Goal: Information Seeking & Learning: Check status

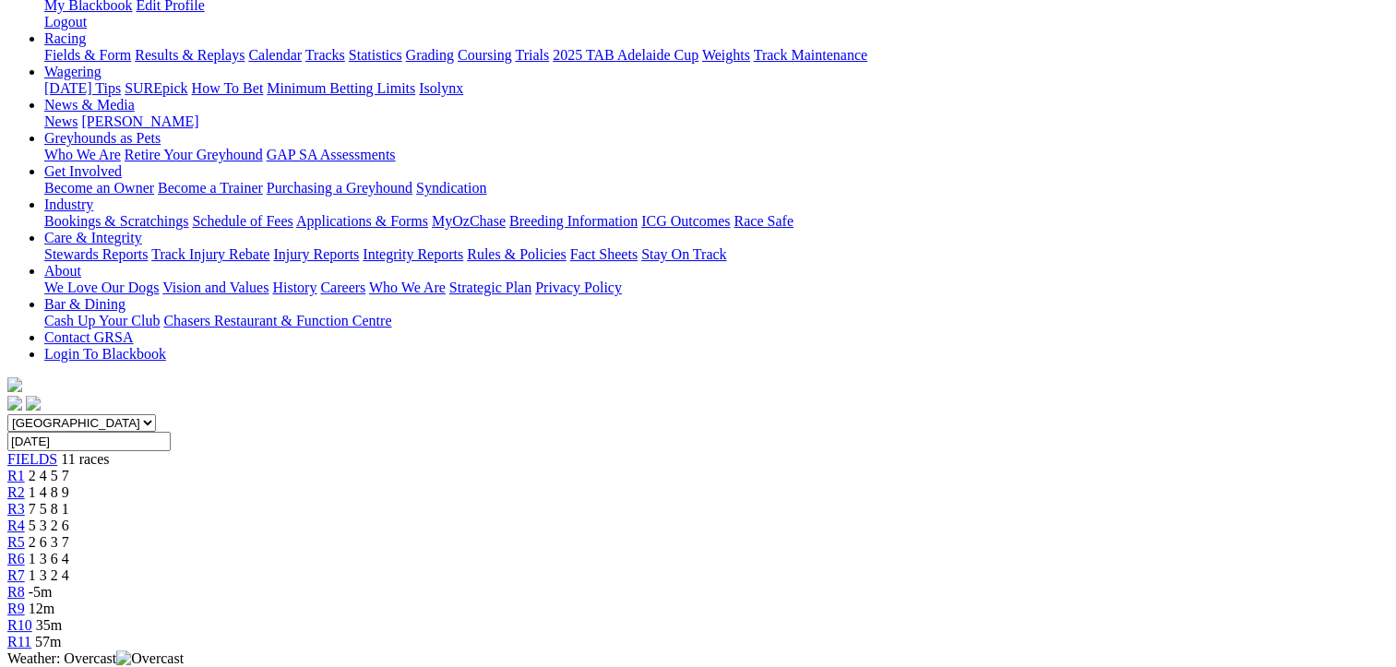
scroll to position [277, 0]
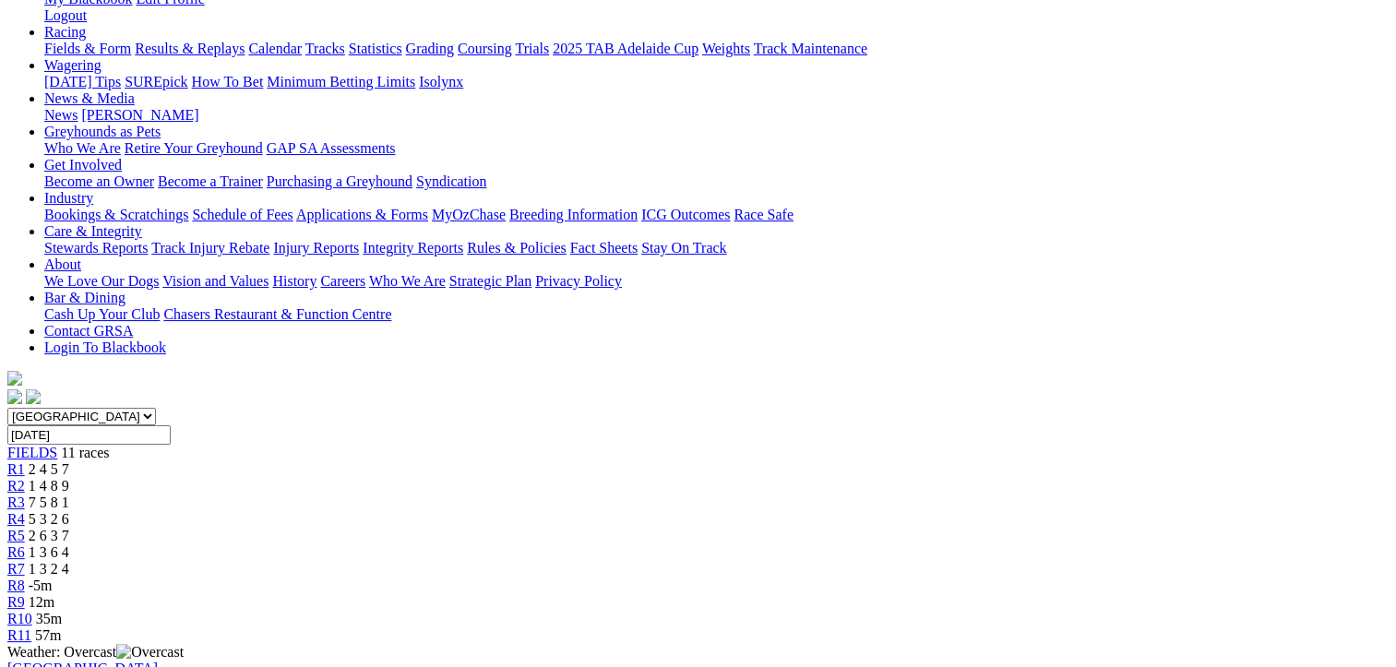
click at [69, 544] on span "1 3 6 4" at bounding box center [49, 552] width 41 height 16
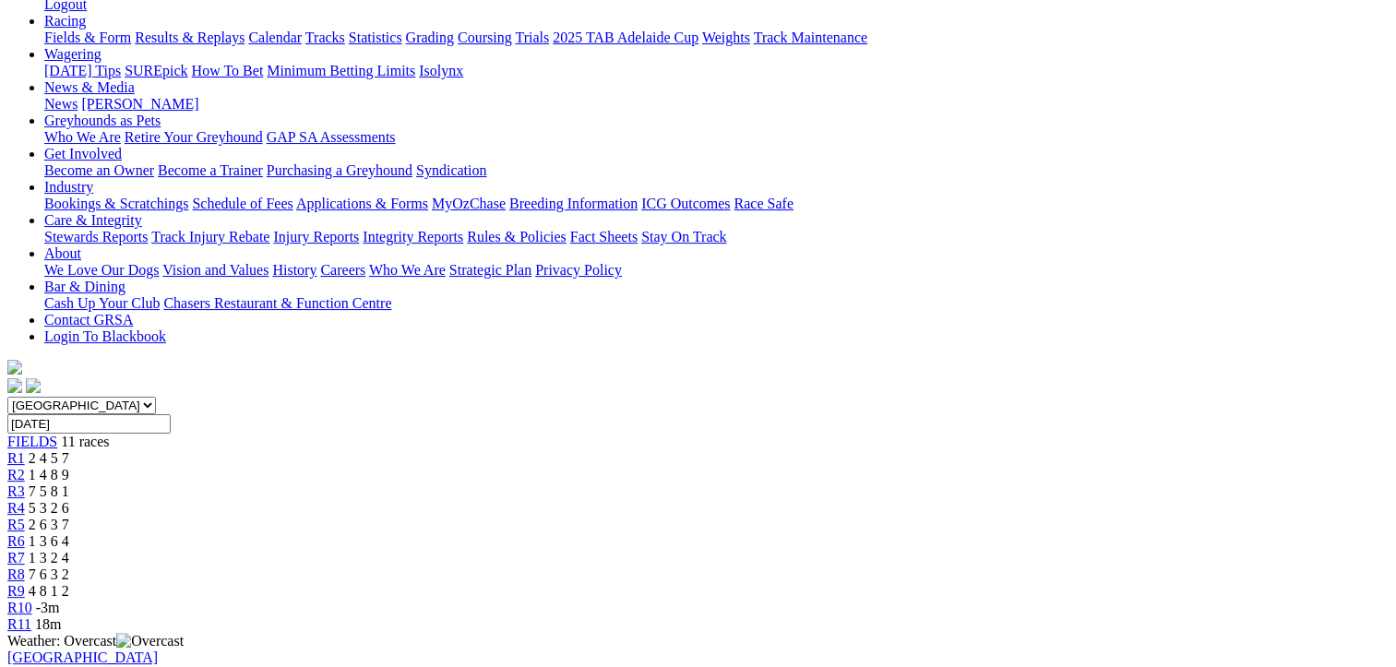
scroll to position [461, 0]
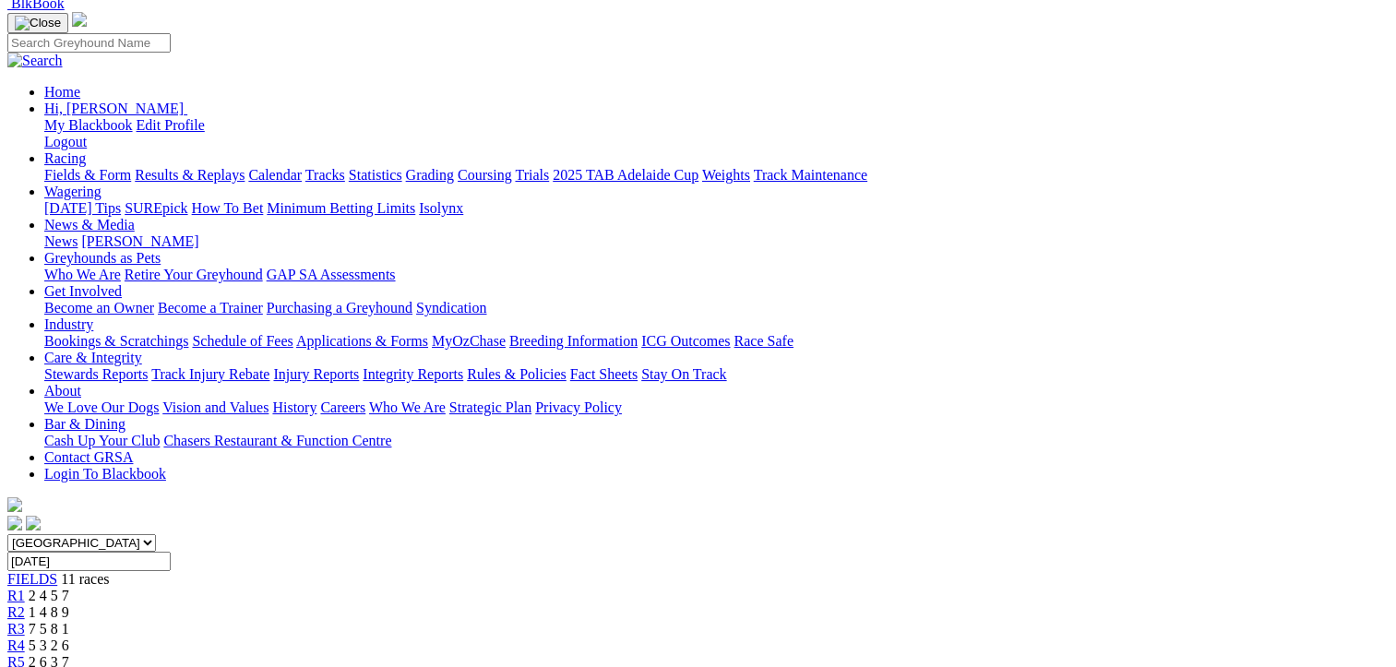
scroll to position [0, 0]
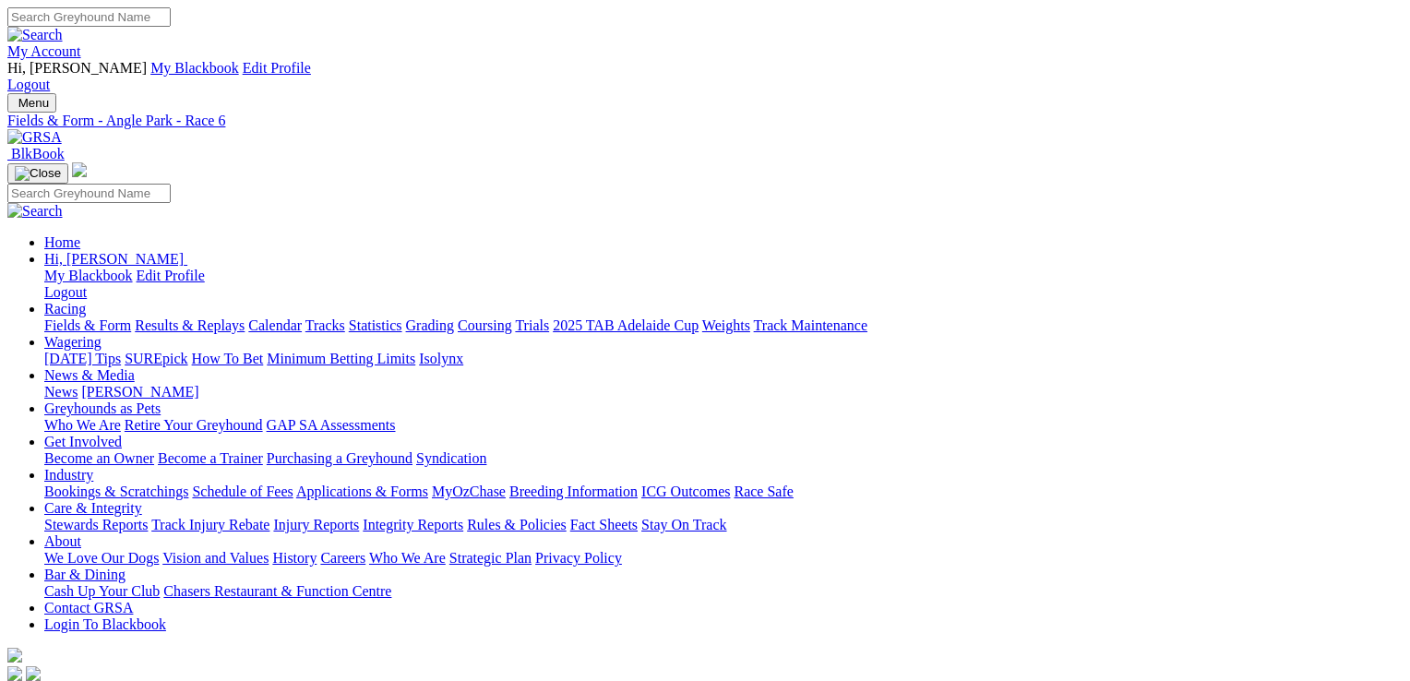
drag, startPoint x: 904, startPoint y: 48, endPoint x: 909, endPoint y: 65, distance: 17.2
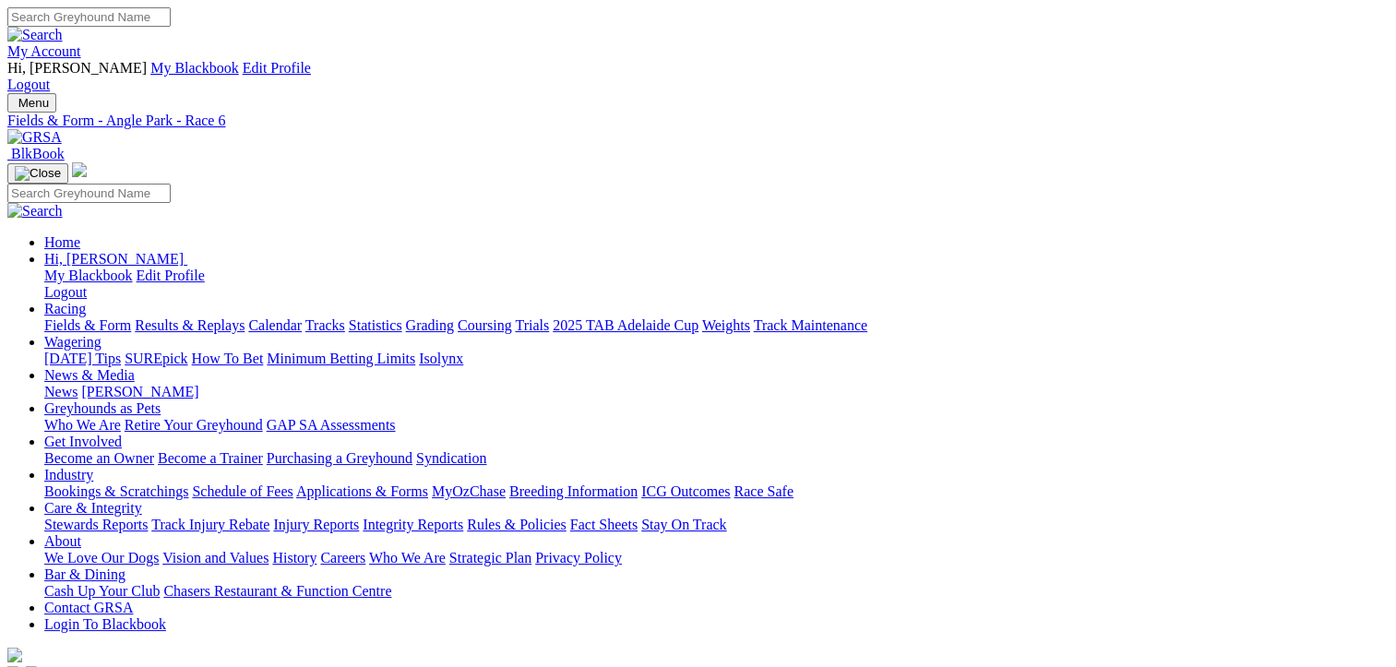
click at [81, 317] on link "Fields & Form" at bounding box center [87, 325] width 87 height 16
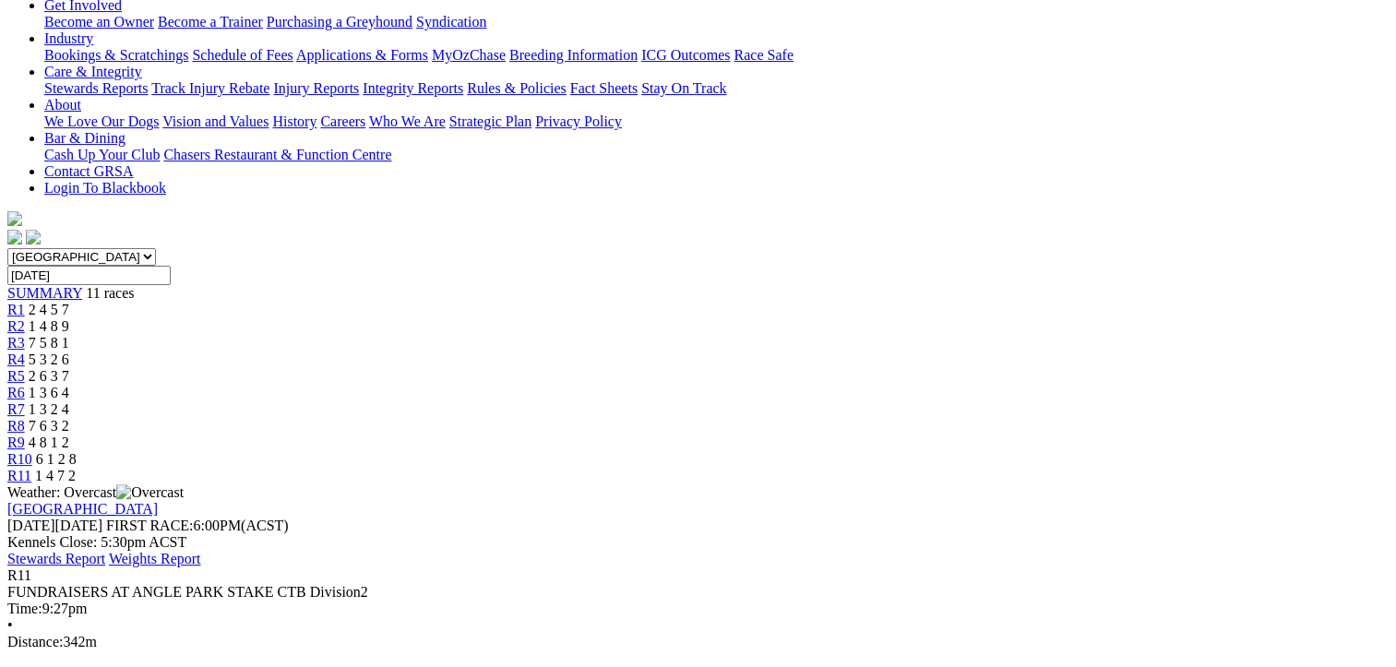
scroll to position [461, 0]
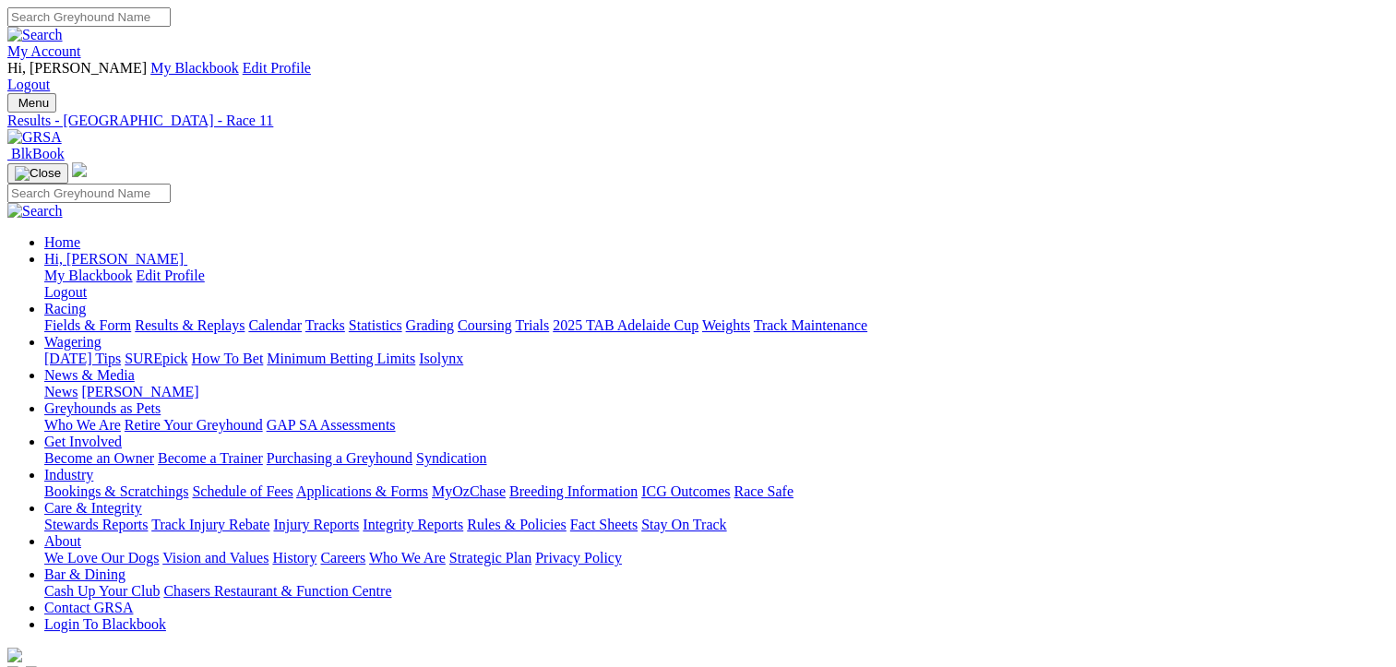
click at [90, 317] on link "Fields & Form" at bounding box center [87, 325] width 87 height 16
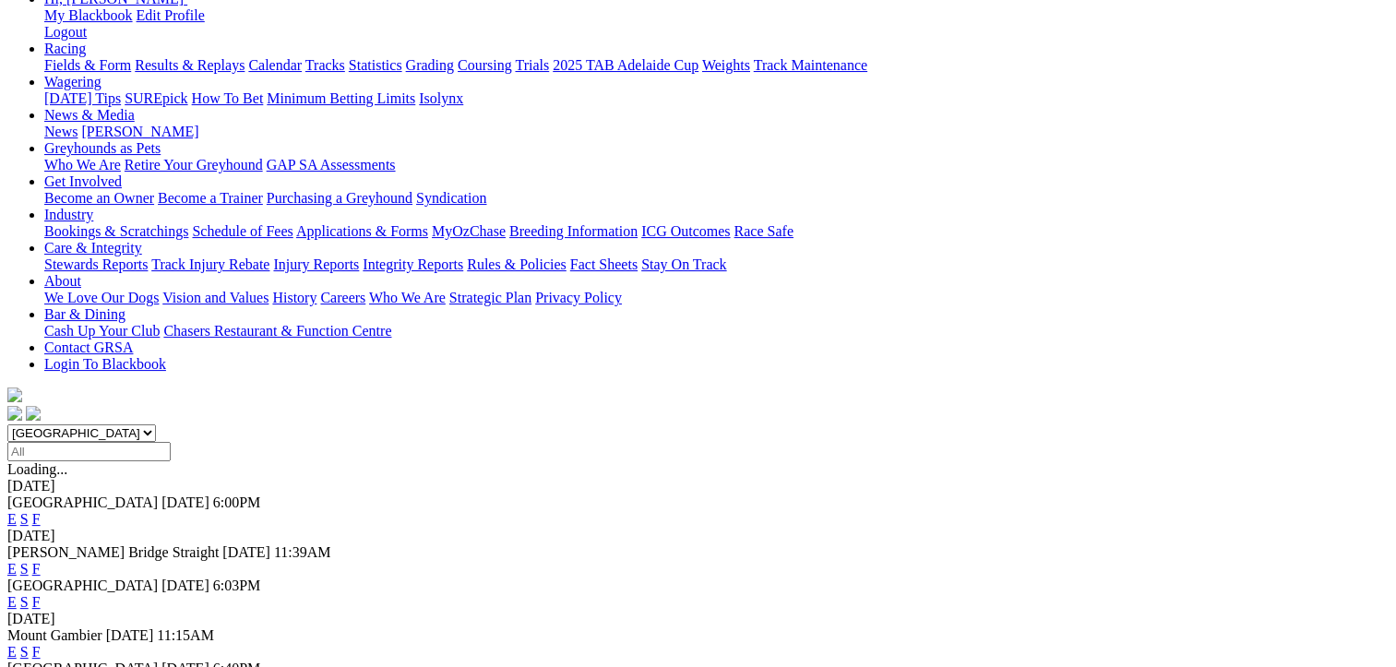
scroll to position [277, 0]
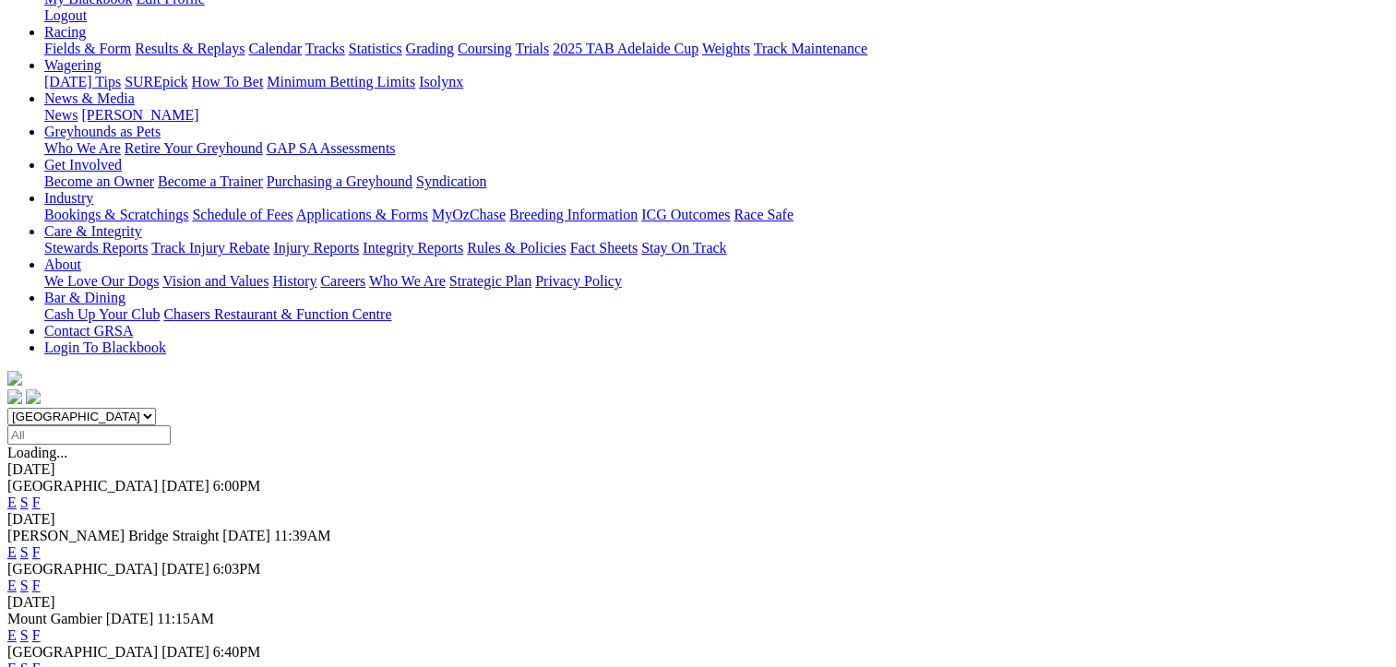
click at [41, 627] on link "F" at bounding box center [36, 635] width 8 height 16
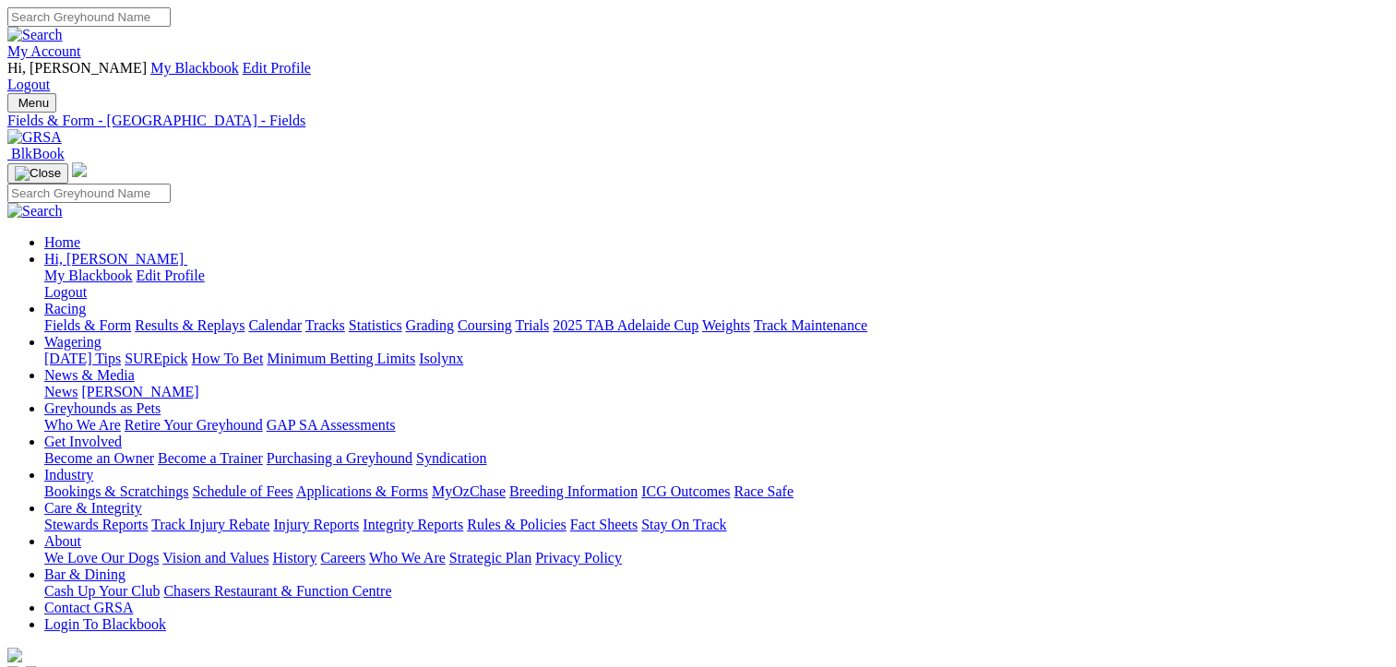
click at [233, 317] on link "Results & Replays" at bounding box center [190, 325] width 110 height 16
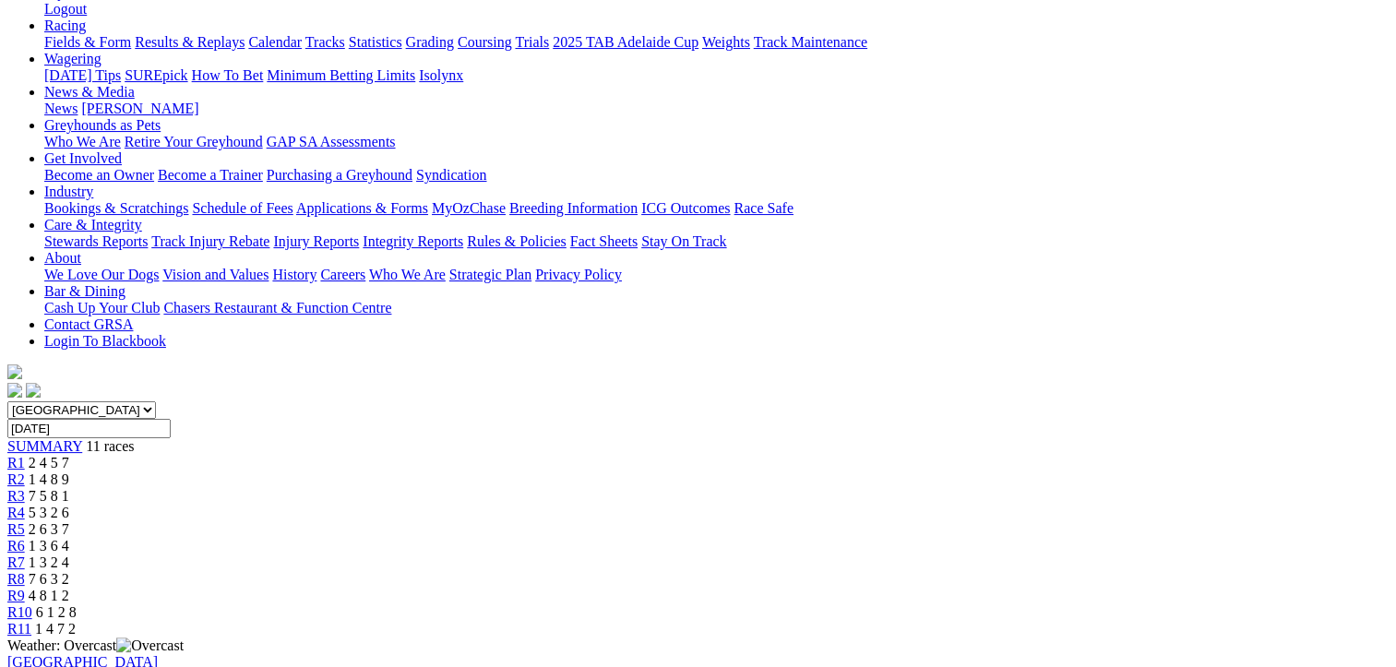
scroll to position [92, 0]
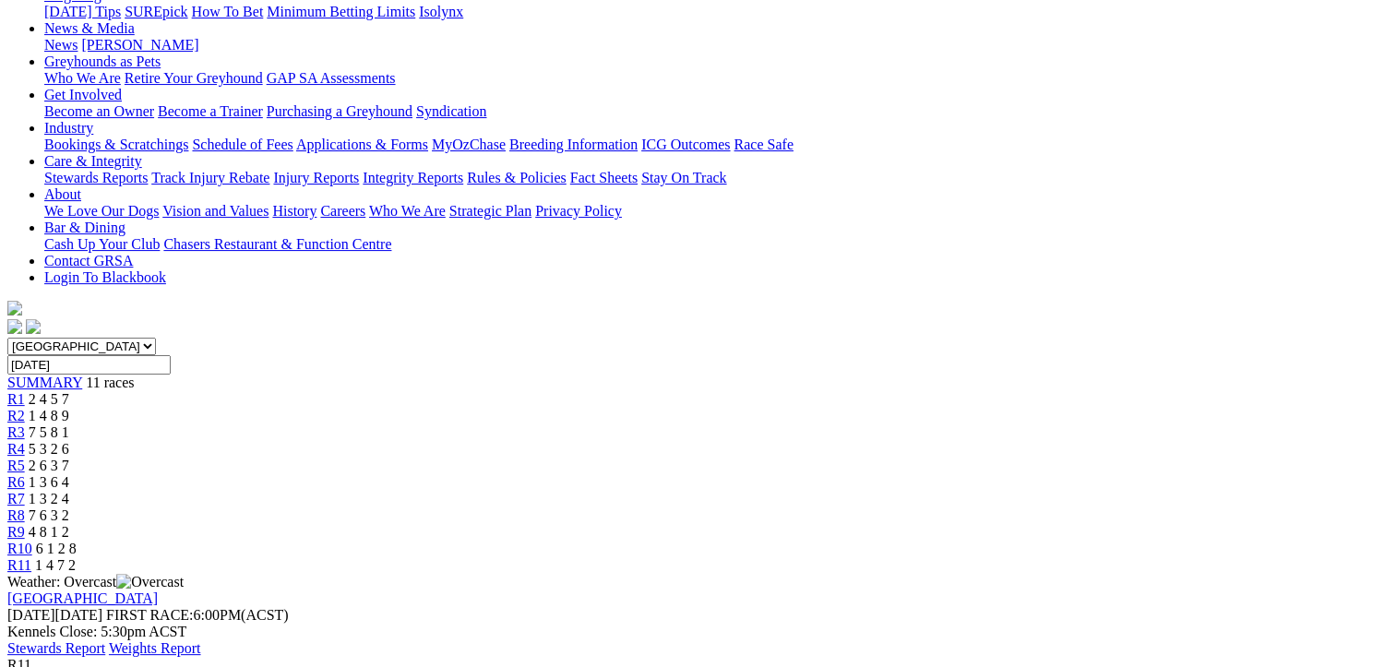
scroll to position [229, 0]
